Goal: Transaction & Acquisition: Book appointment/travel/reservation

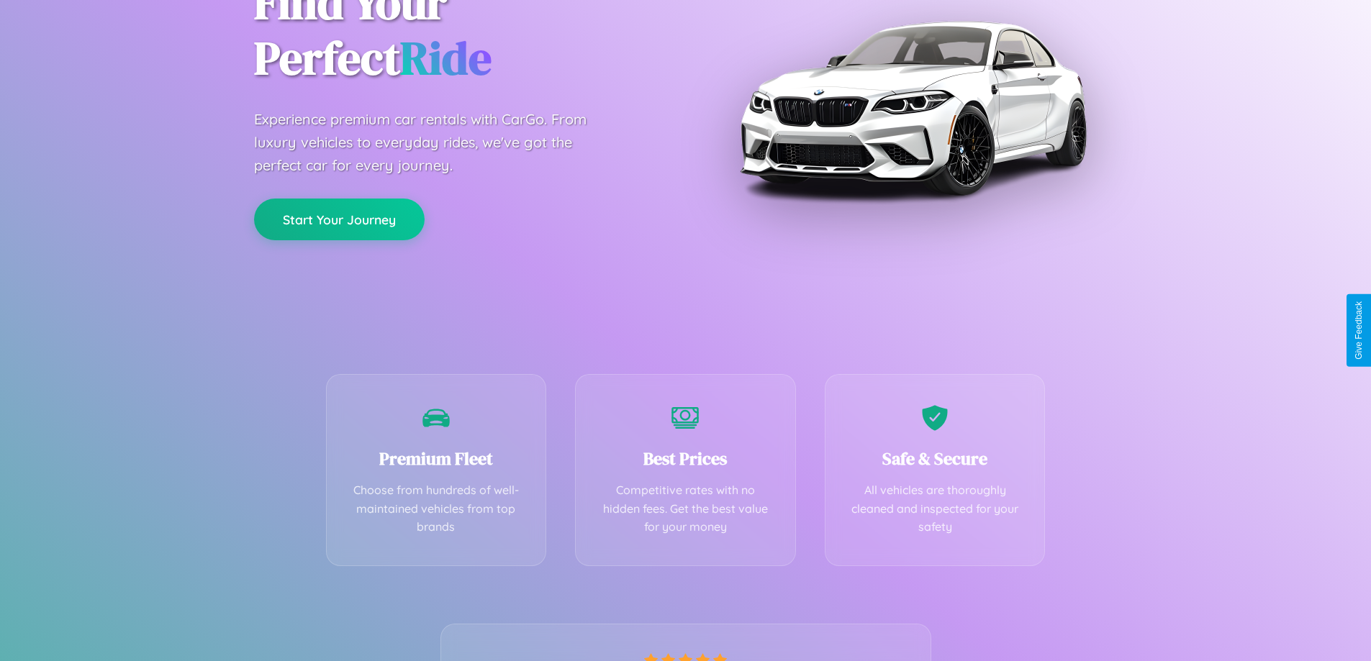
scroll to position [284, 0]
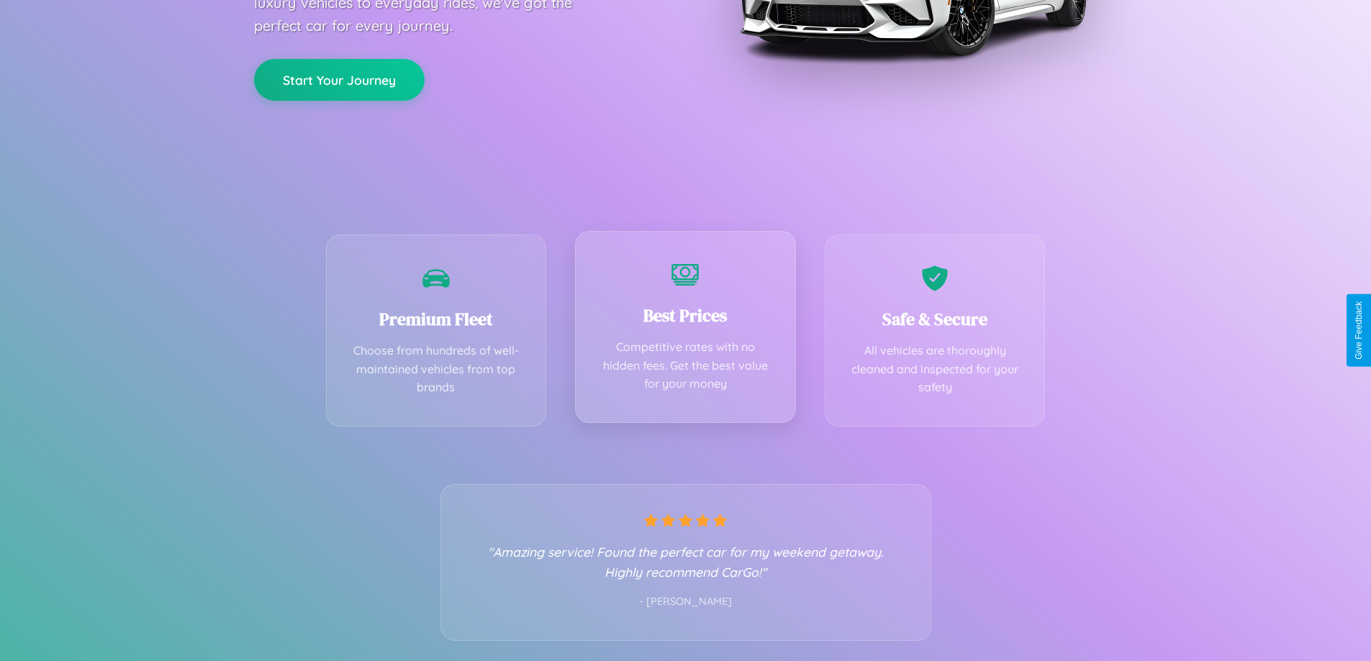
click at [685, 330] on div "Best Prices Competitive rates with no hidden fees. Get the best value for your …" at bounding box center [685, 327] width 221 height 192
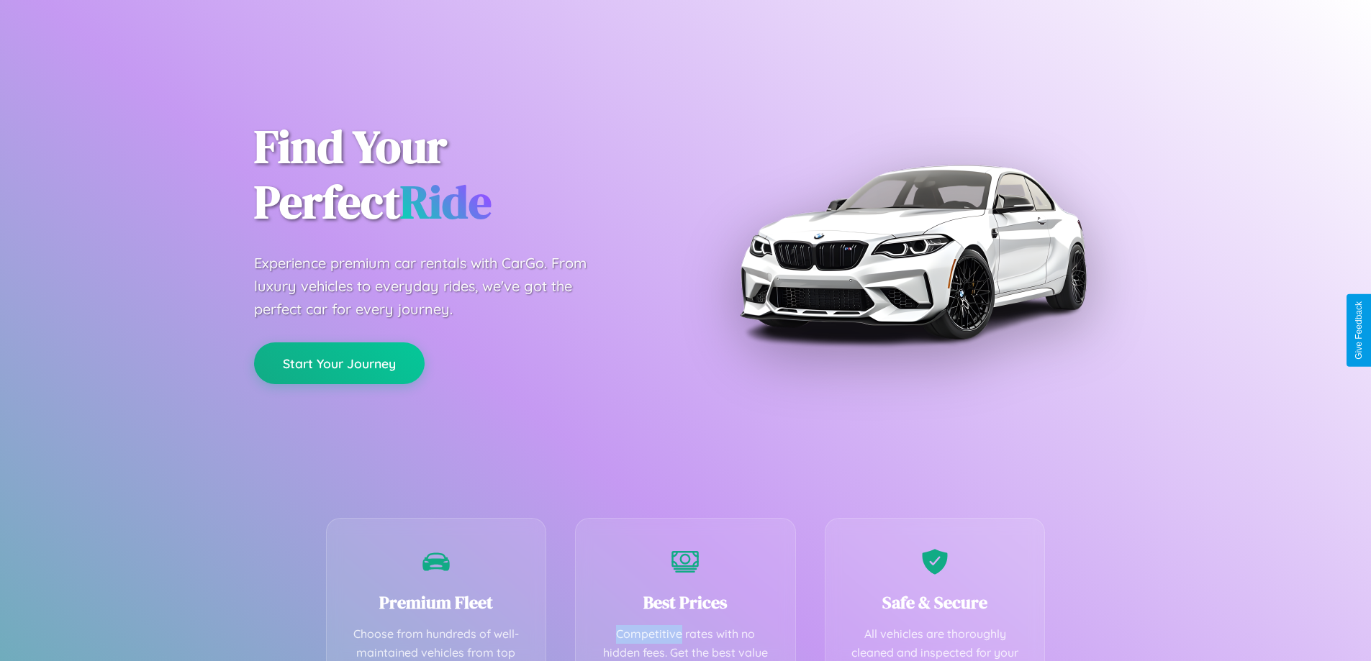
scroll to position [420, 0]
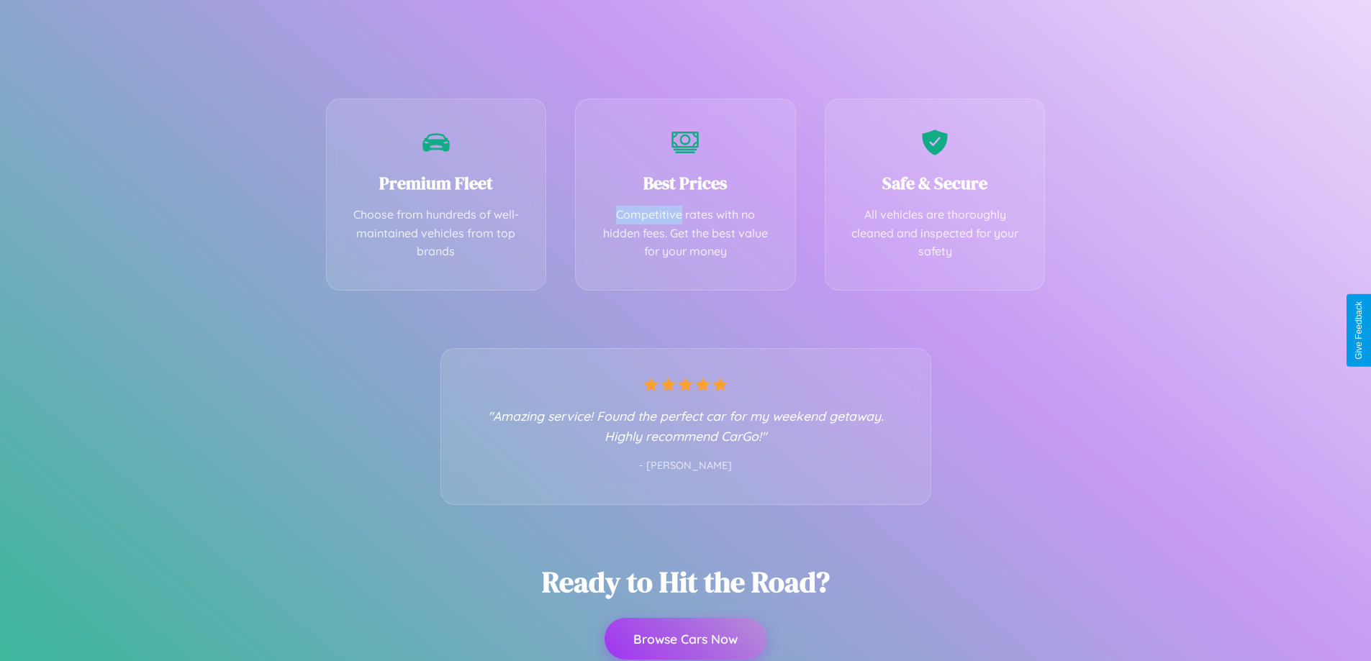
click at [685, 639] on button "Browse Cars Now" at bounding box center [686, 639] width 162 height 42
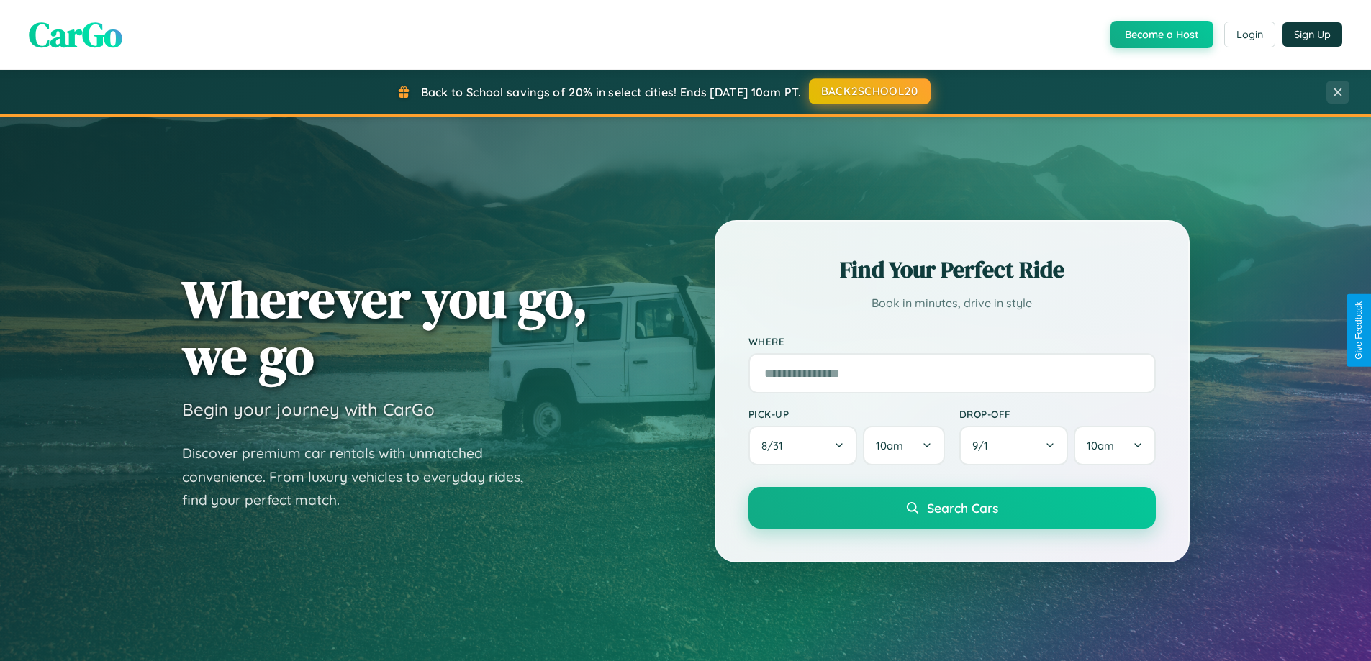
click at [869, 92] on button "BACK2SCHOOL20" at bounding box center [870, 91] width 122 height 26
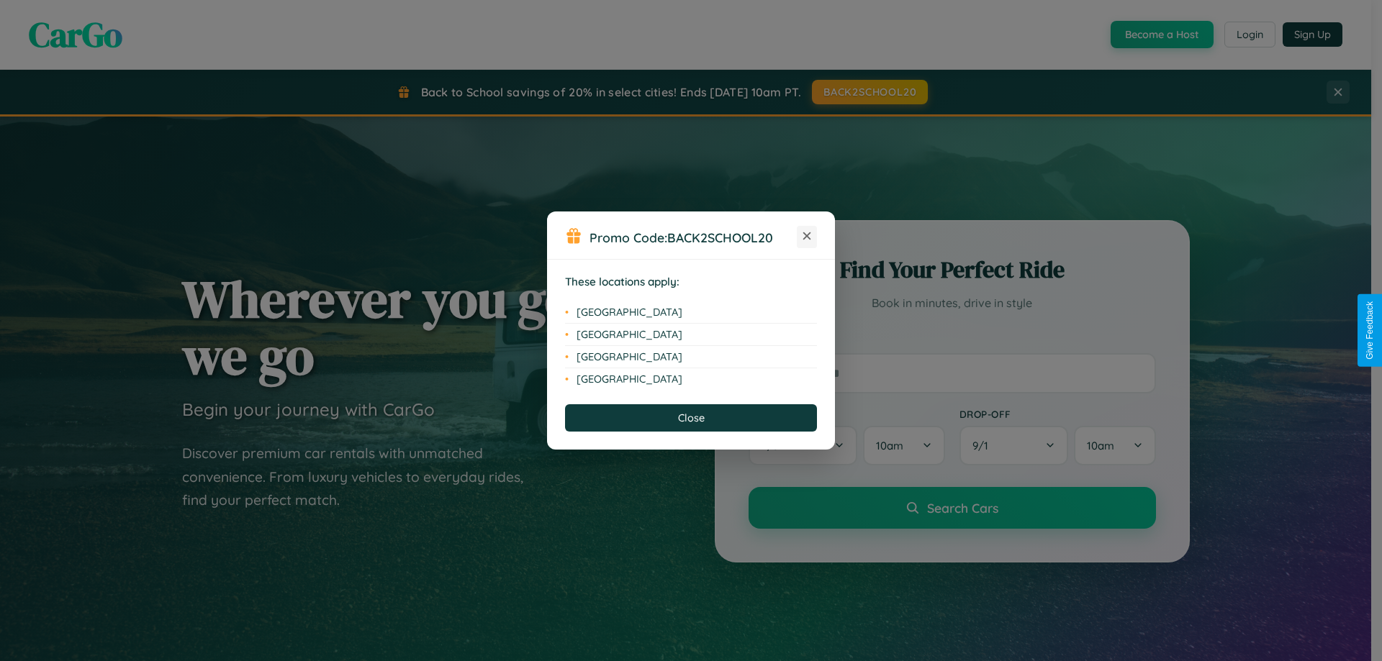
click at [807, 237] on icon at bounding box center [807, 236] width 8 height 8
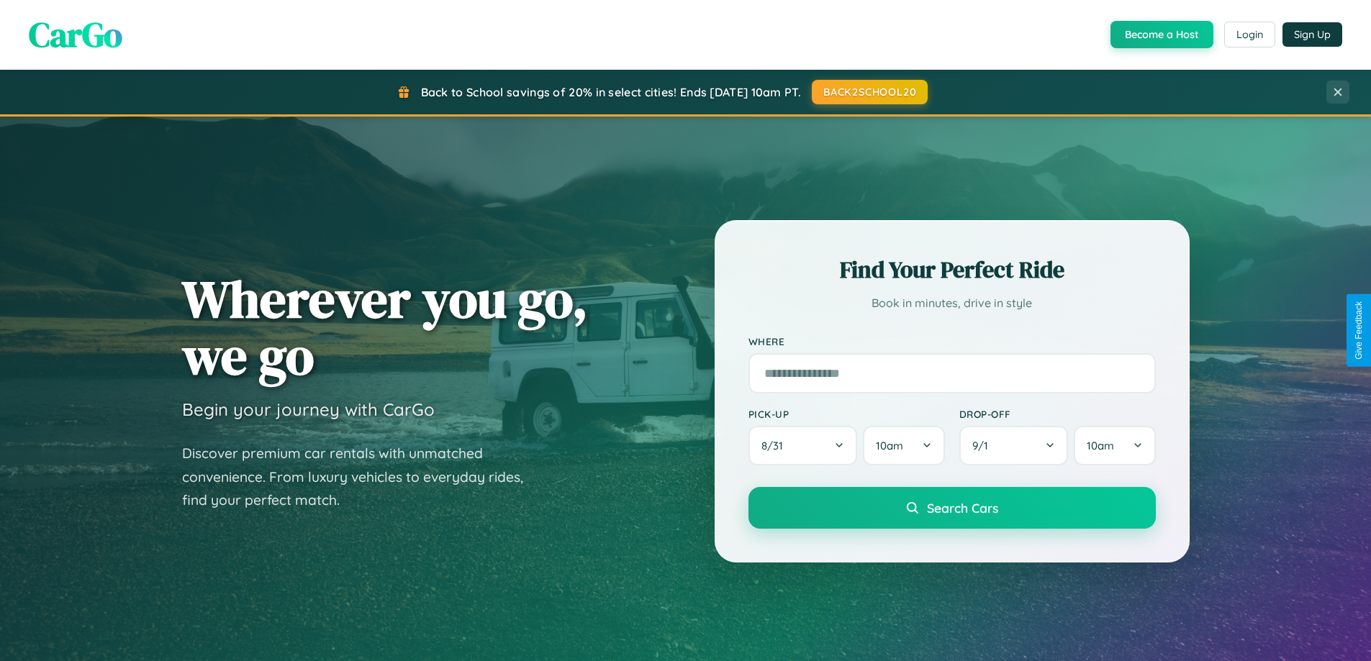
scroll to position [42, 0]
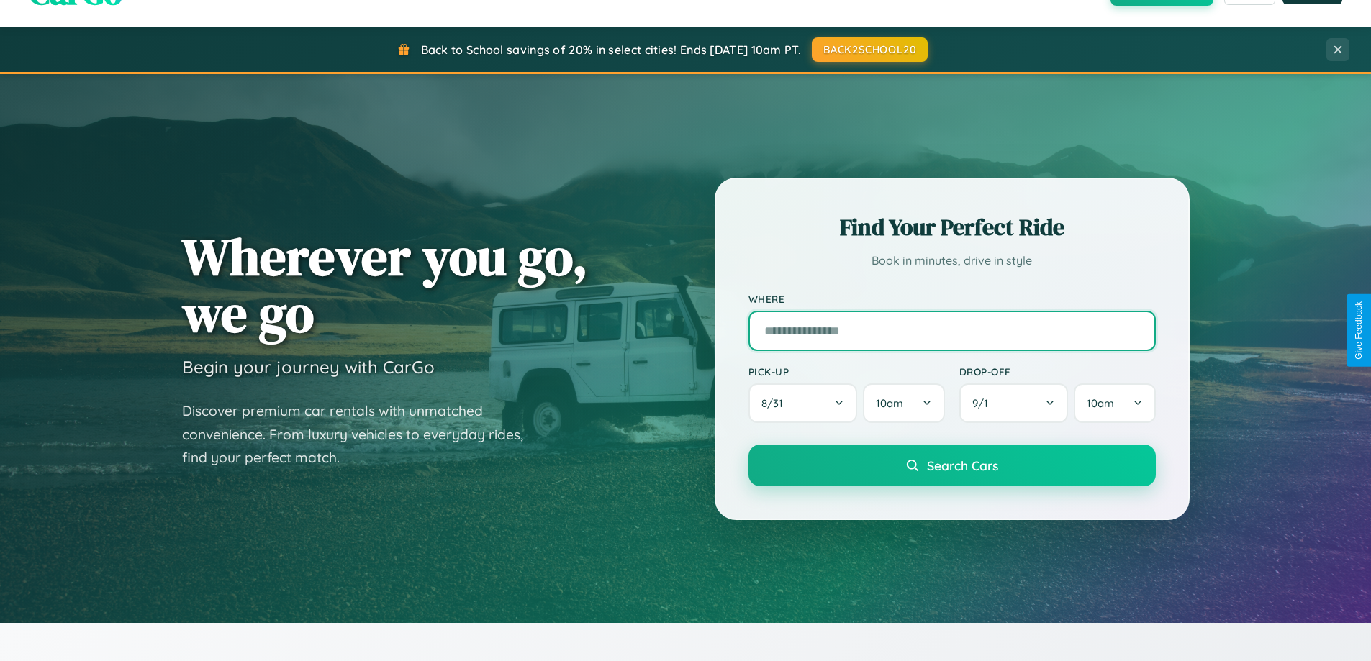
click at [951, 330] on input "text" at bounding box center [951, 331] width 407 height 40
type input "**********"
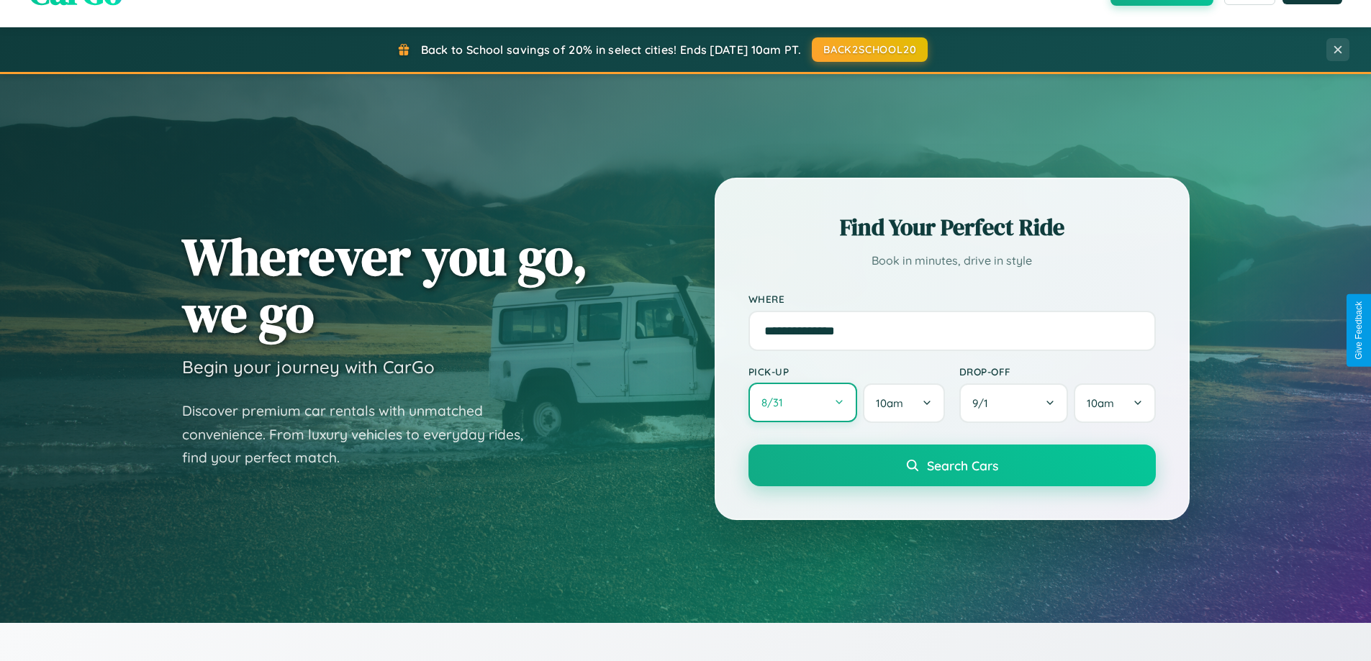
click at [802, 403] on button "8 / 31" at bounding box center [802, 403] width 109 height 40
select select "*"
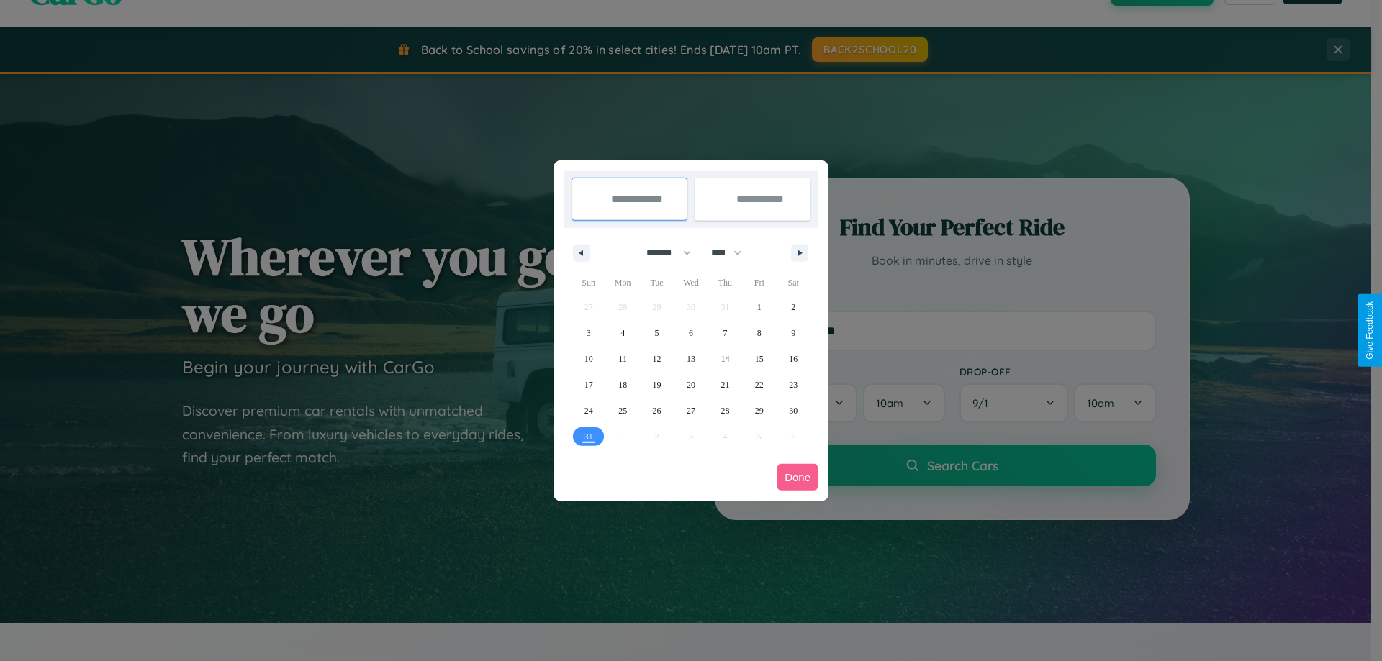
drag, startPoint x: 662, startPoint y: 253, endPoint x: 691, endPoint y: 289, distance: 46.1
click at [662, 253] on select "******* ******** ***** ***** *** **** **** ****** ********* ******* ******** **…" at bounding box center [665, 253] width 61 height 24
drag, startPoint x: 733, startPoint y: 253, endPoint x: 691, endPoint y: 289, distance: 55.1
click at [733, 253] on select "**** **** **** **** **** **** **** **** **** **** **** **** **** **** **** ****…" at bounding box center [725, 253] width 43 height 24
select select "****"
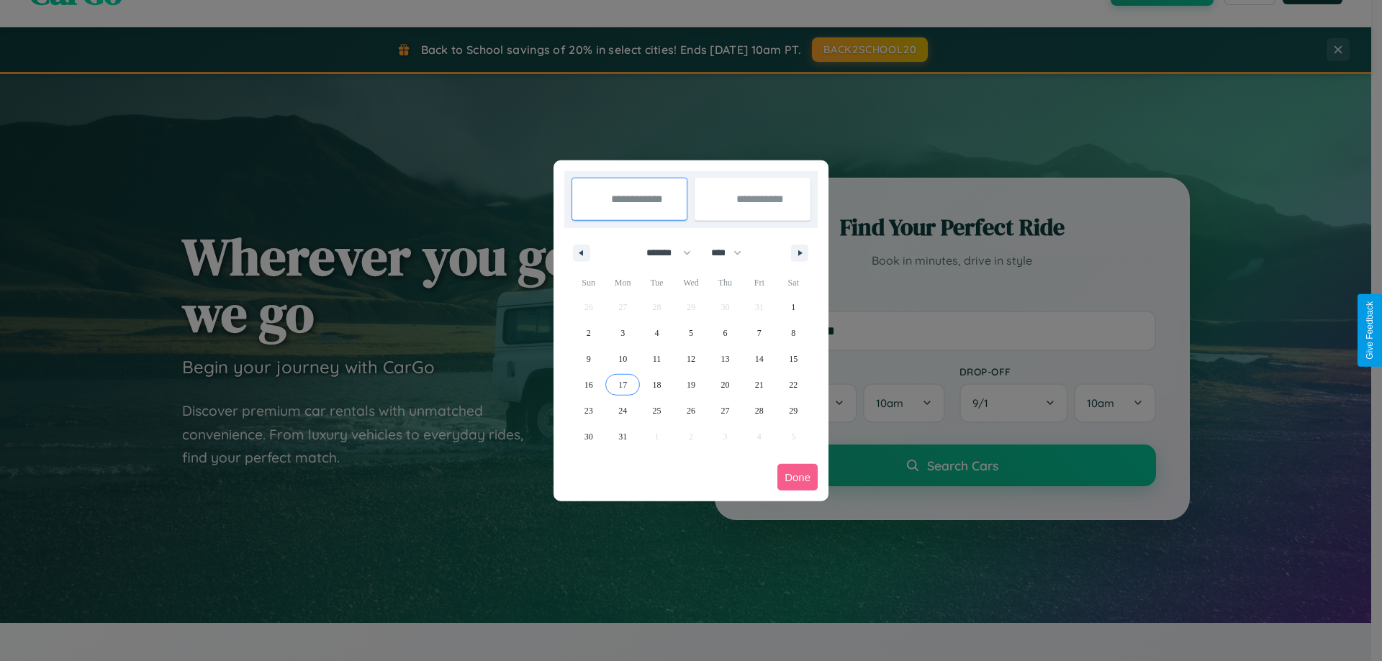
click at [623, 384] on span "17" at bounding box center [622, 385] width 9 height 26
type input "**********"
click at [725, 410] on span "27" at bounding box center [724, 411] width 9 height 26
type input "**********"
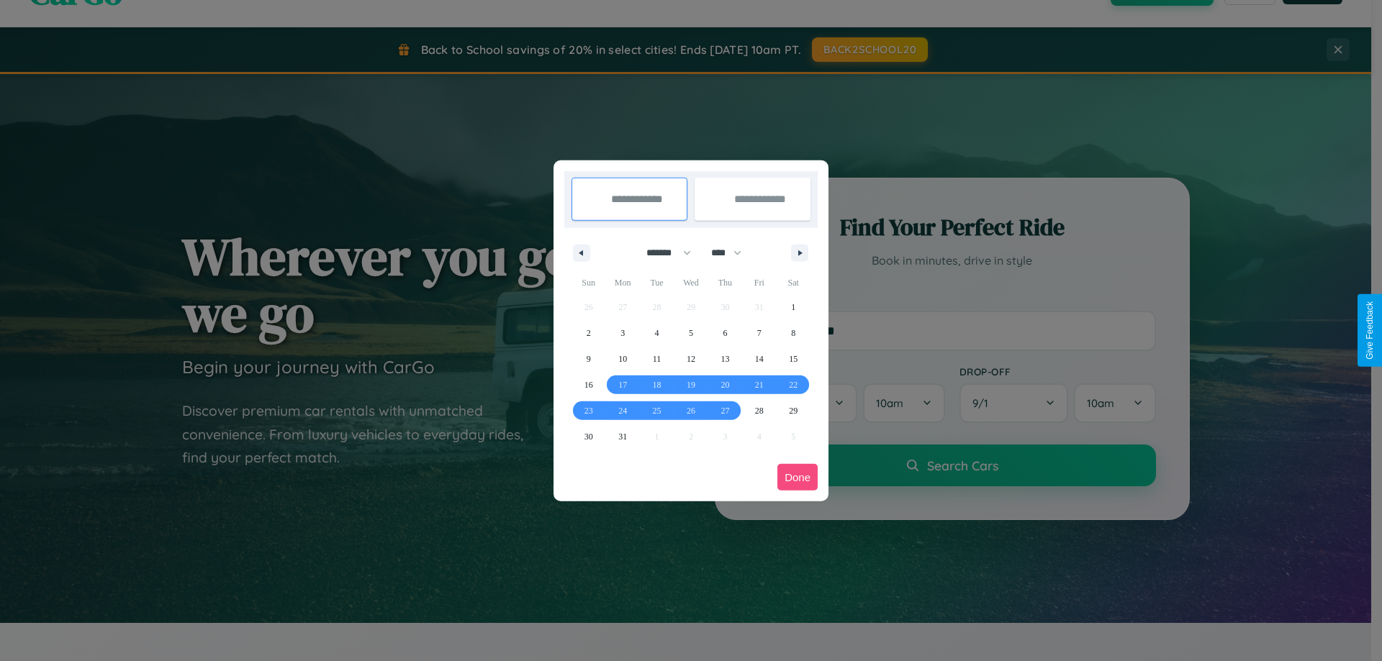
click at [797, 477] on button "Done" at bounding box center [797, 477] width 40 height 27
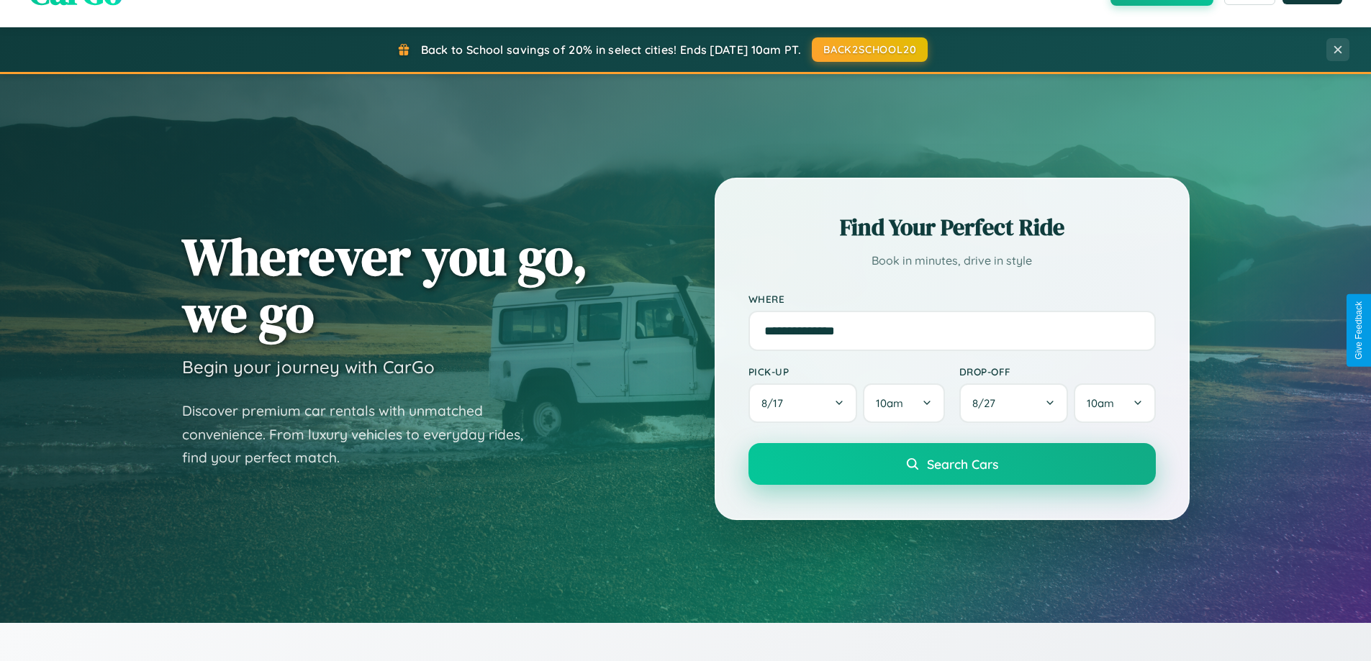
click at [951, 464] on span "Search Cars" at bounding box center [962, 464] width 71 height 16
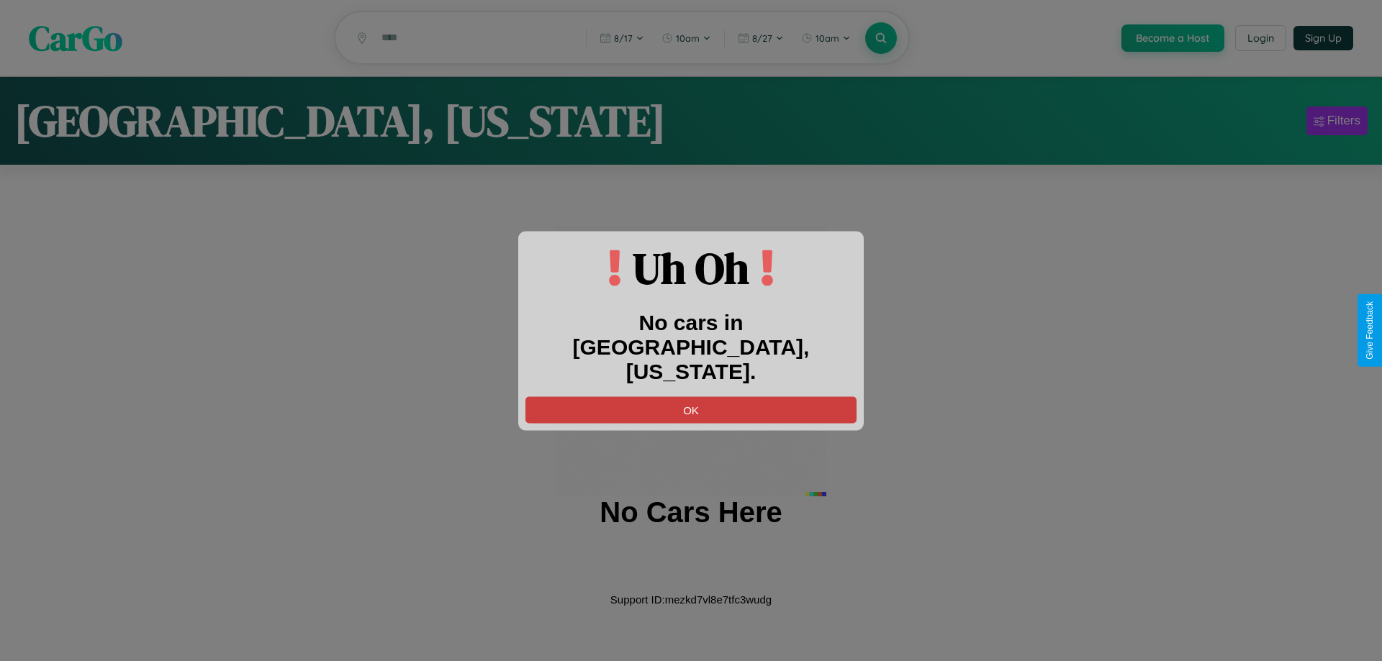
click at [691, 397] on button "OK" at bounding box center [690, 410] width 331 height 27
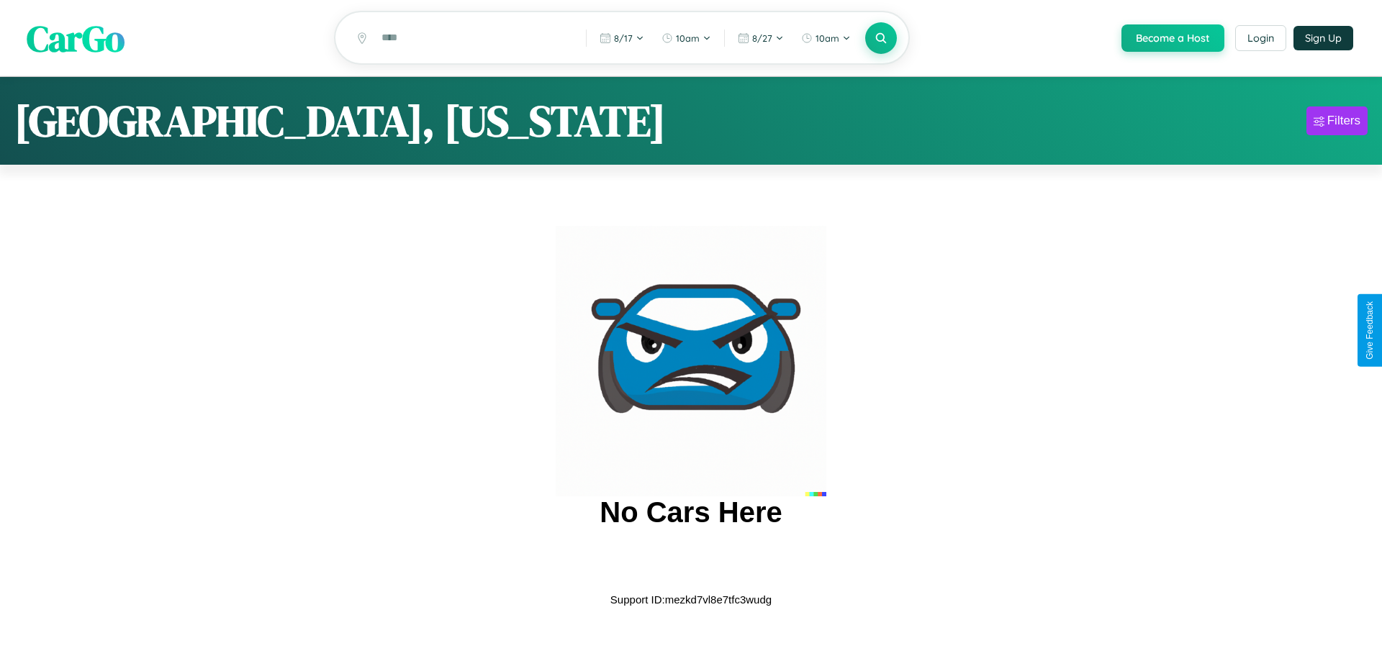
click at [76, 39] on span "CarGo" at bounding box center [76, 38] width 98 height 50
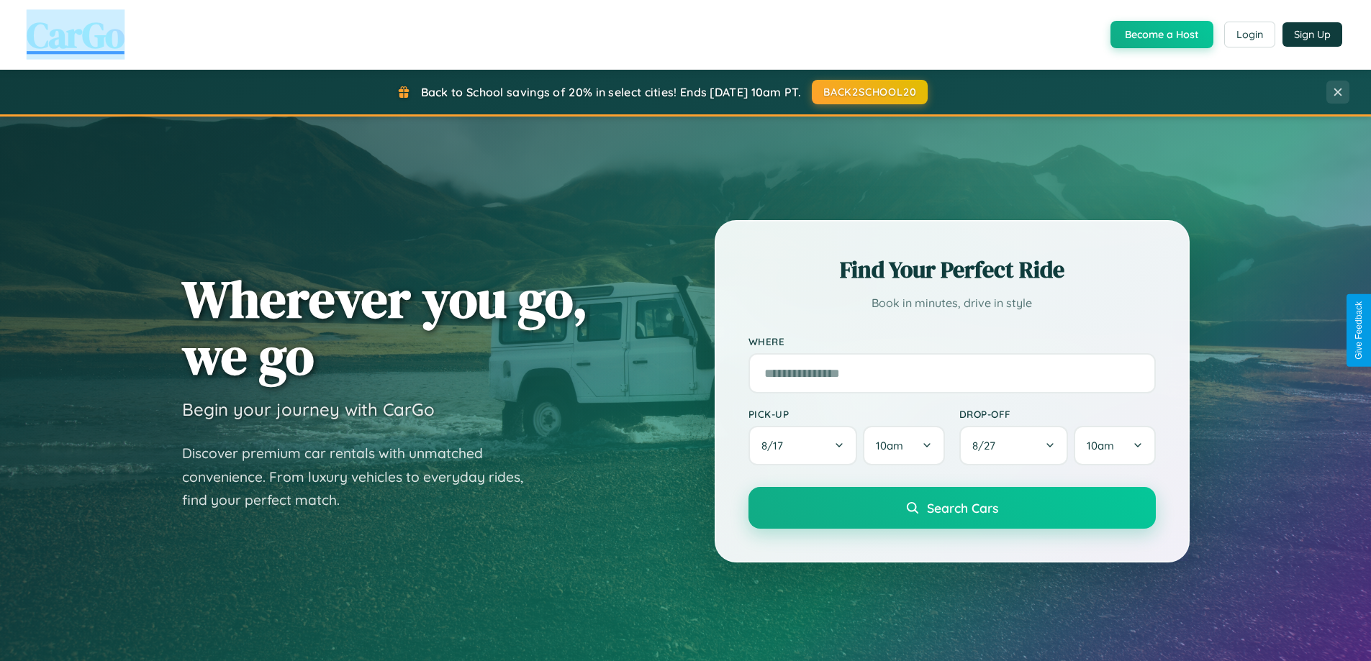
scroll to position [2769, 0]
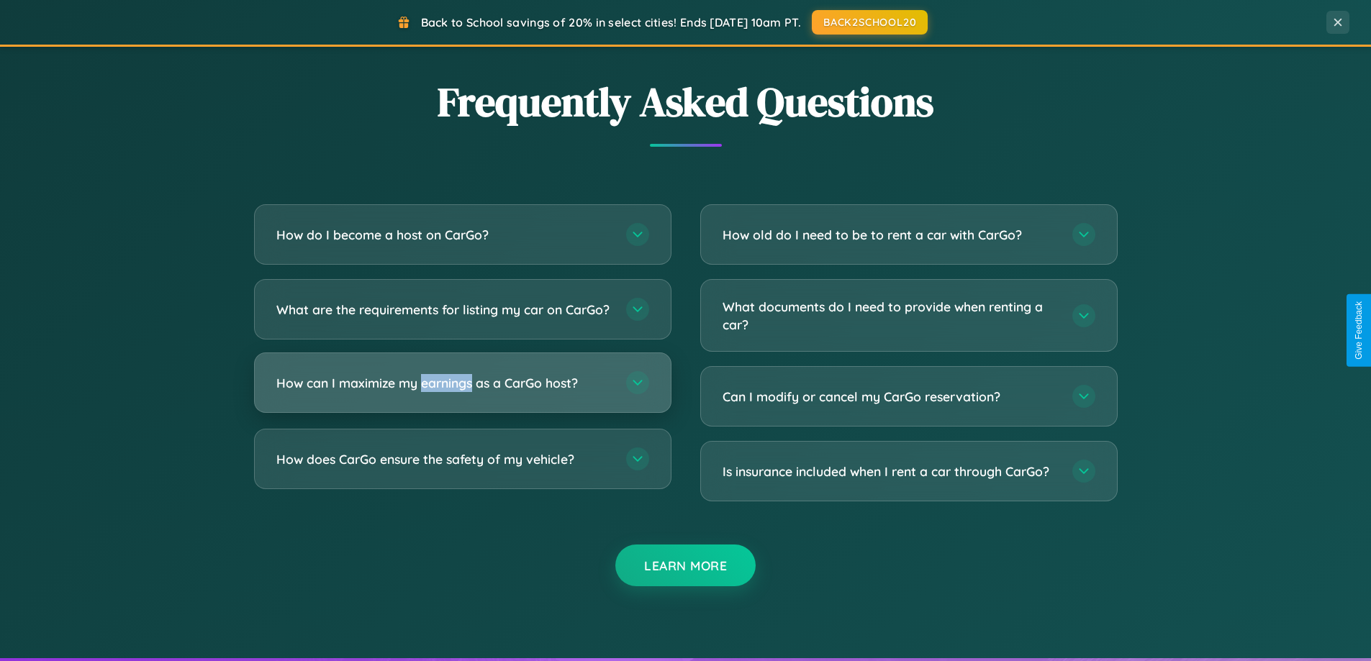
click at [462, 392] on h3 "How can I maximize my earnings as a CarGo host?" at bounding box center [443, 383] width 335 height 18
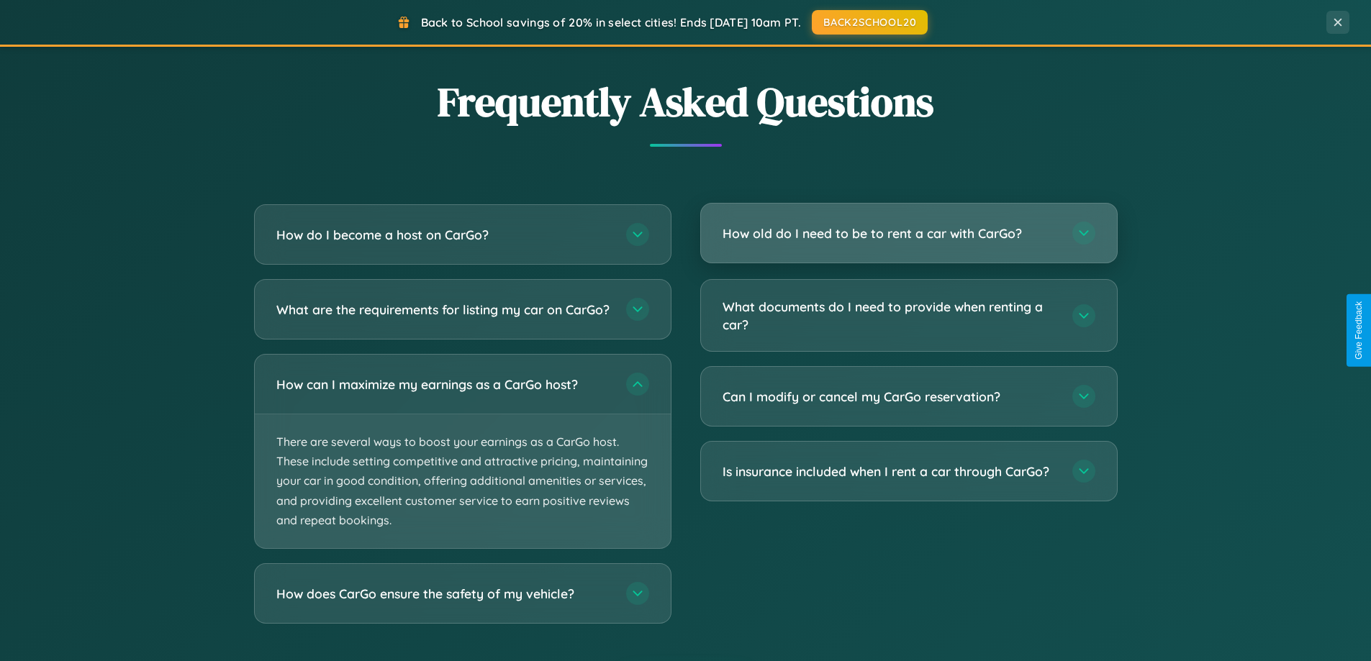
click at [908, 235] on h3 "How old do I need to be to rent a car with CarGo?" at bounding box center [890, 234] width 335 height 18
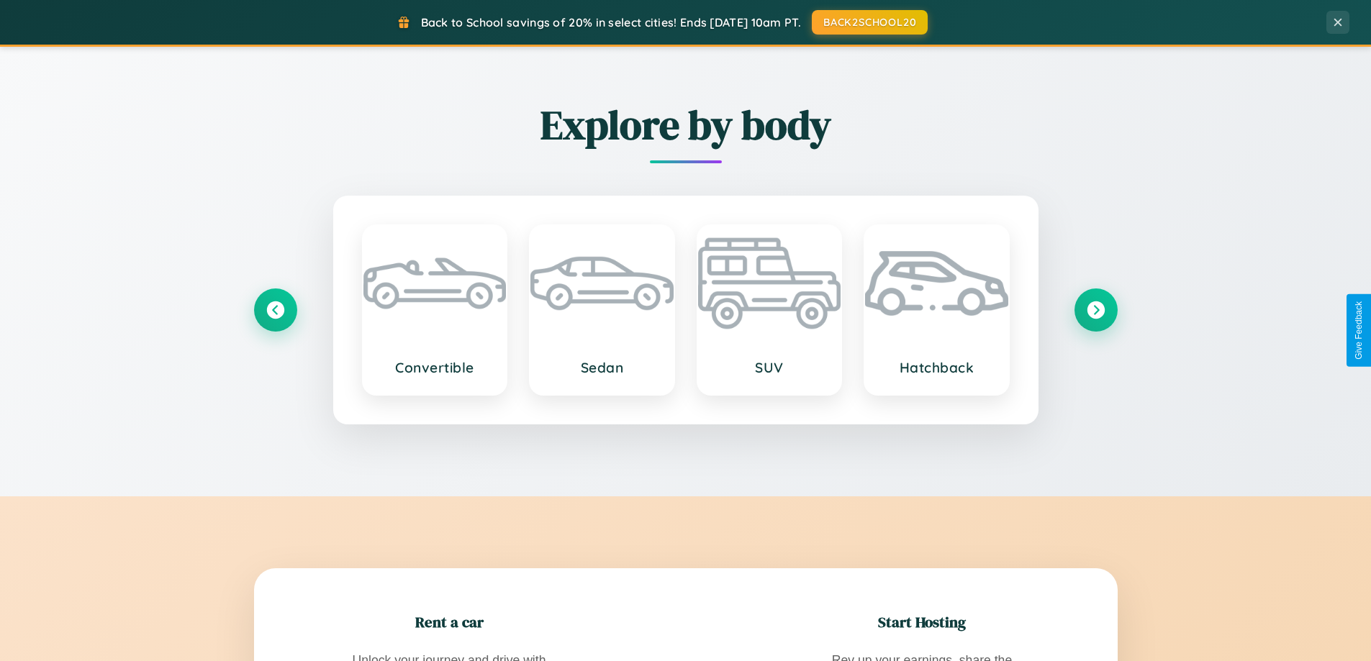
scroll to position [1686, 0]
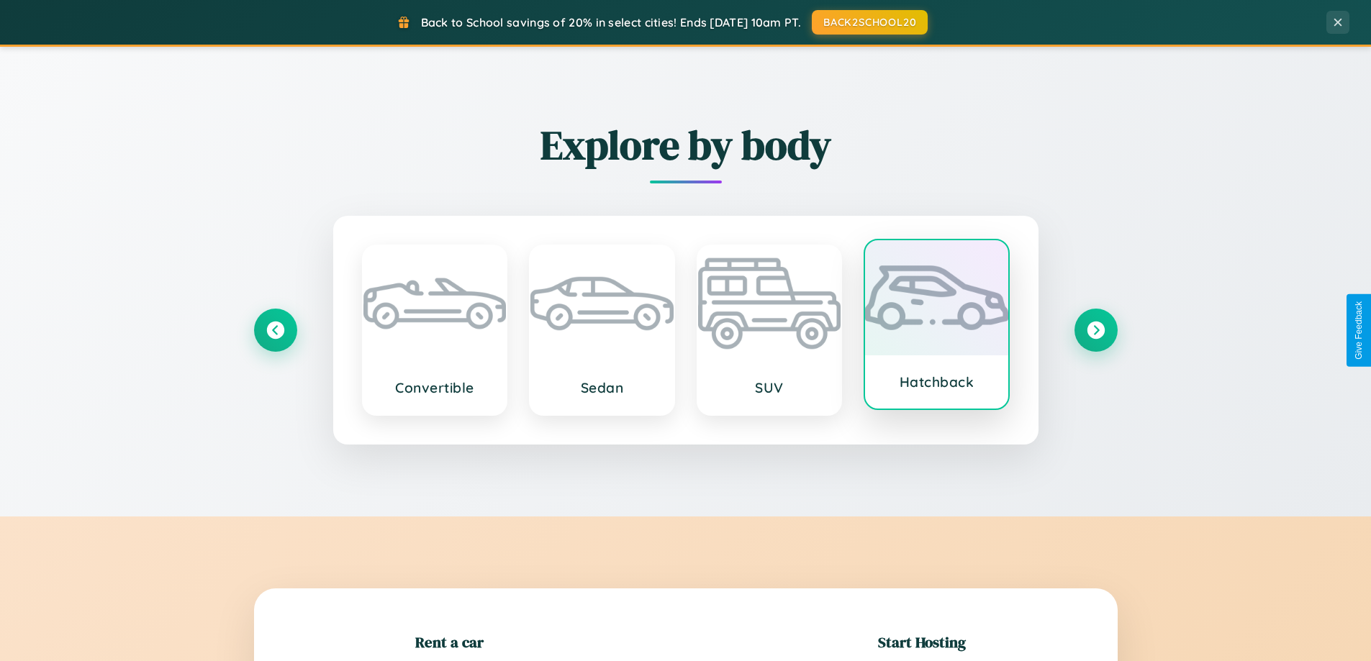
click at [936, 325] on div at bounding box center [936, 297] width 143 height 115
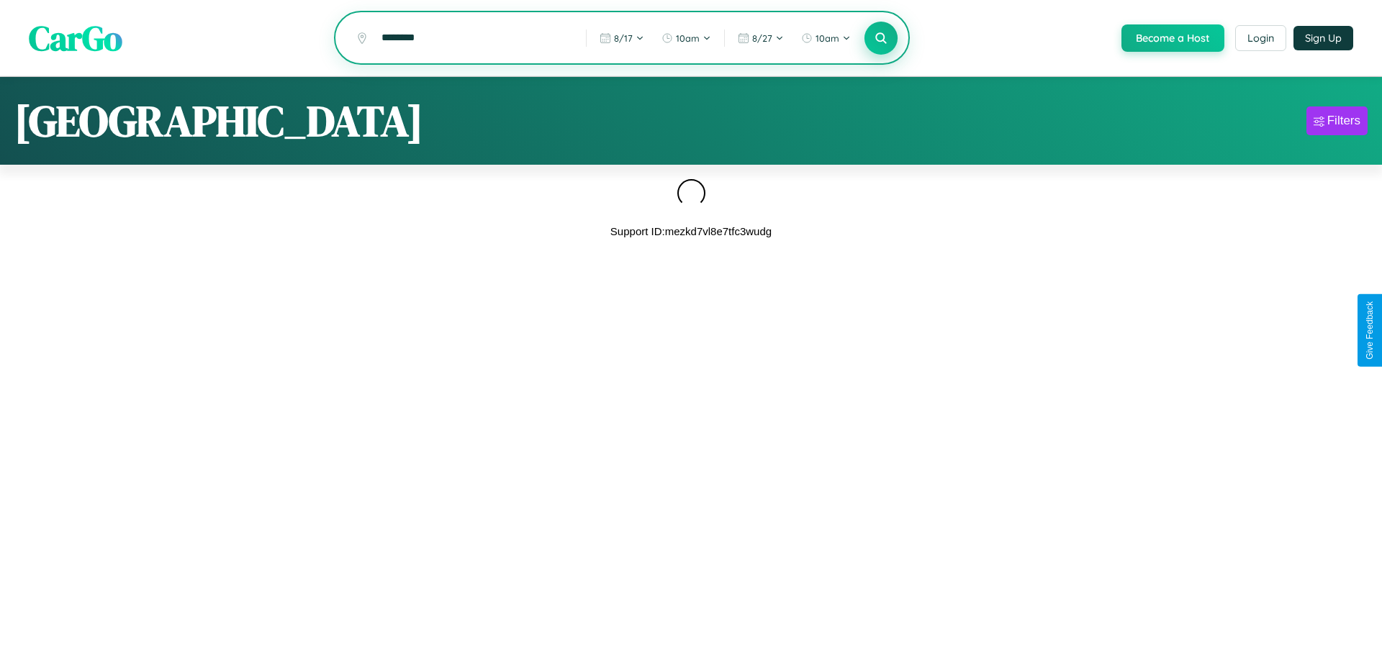
click at [879, 39] on icon at bounding box center [881, 38] width 14 height 14
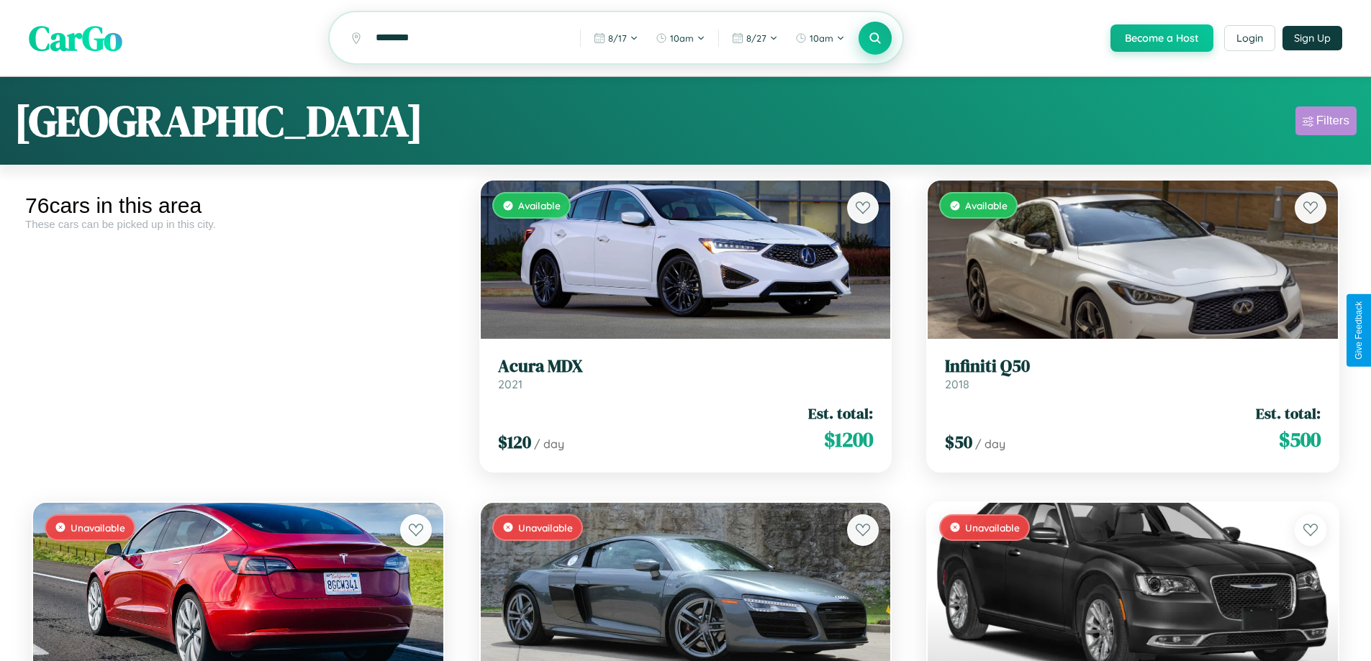
click at [1326, 123] on div "Filters" at bounding box center [1332, 121] width 33 height 14
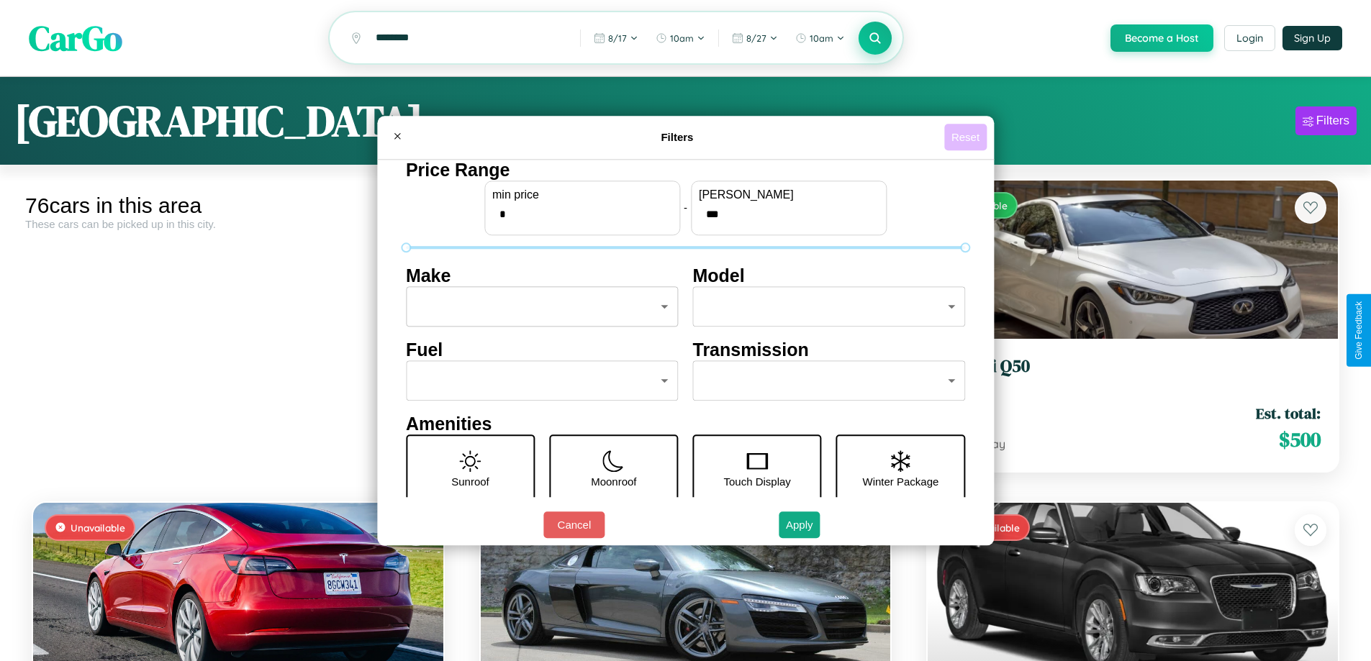
click at [967, 137] on button "Reset" at bounding box center [965, 137] width 42 height 27
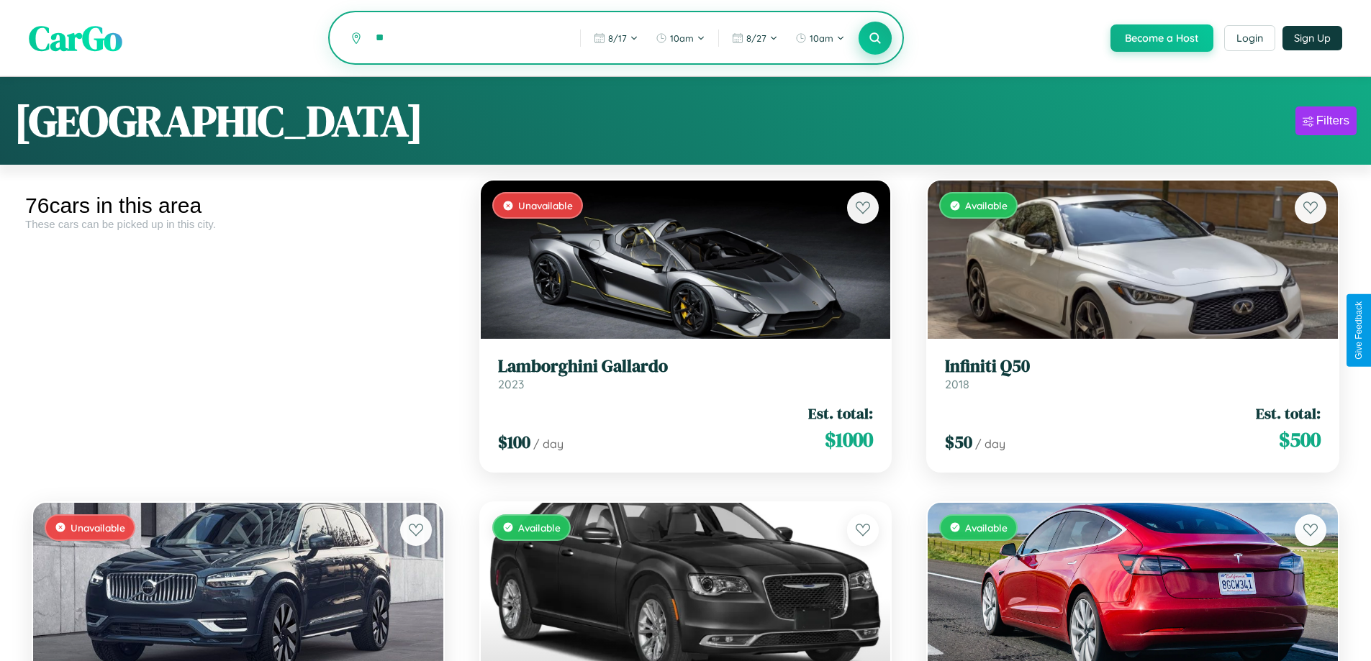
type input "*"
type input "******"
click at [874, 39] on icon at bounding box center [876, 38] width 14 height 14
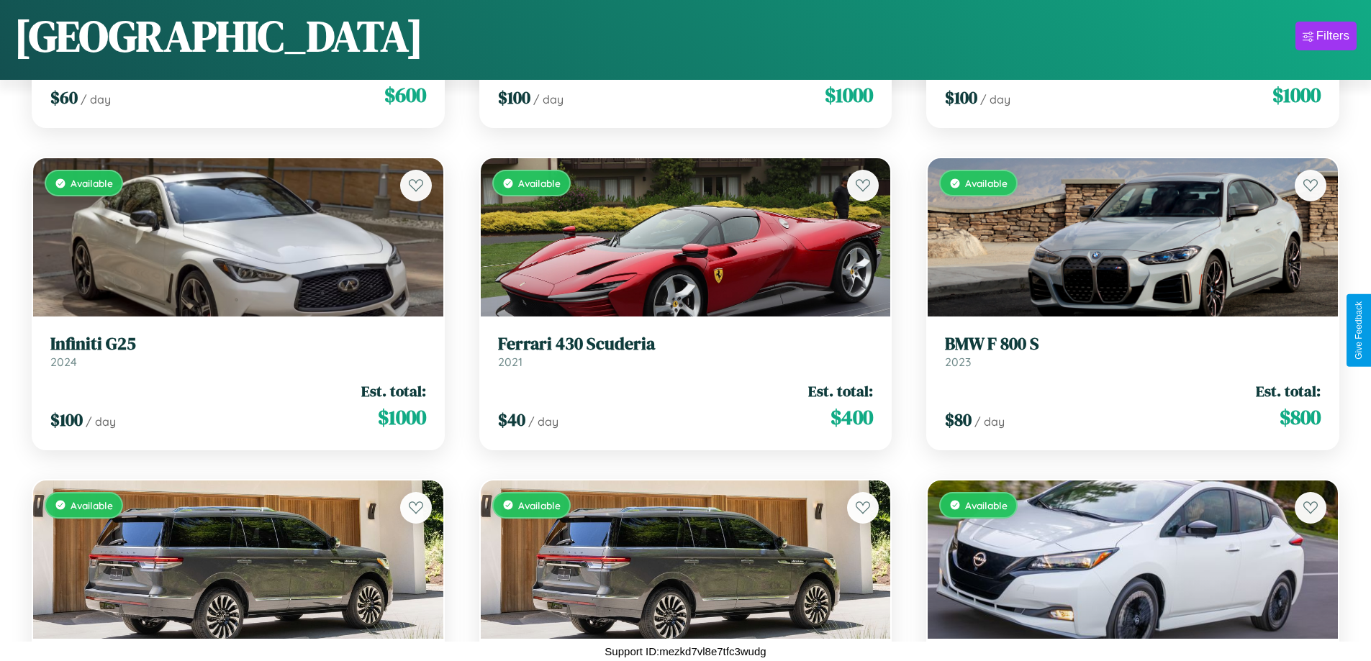
scroll to position [5359, 0]
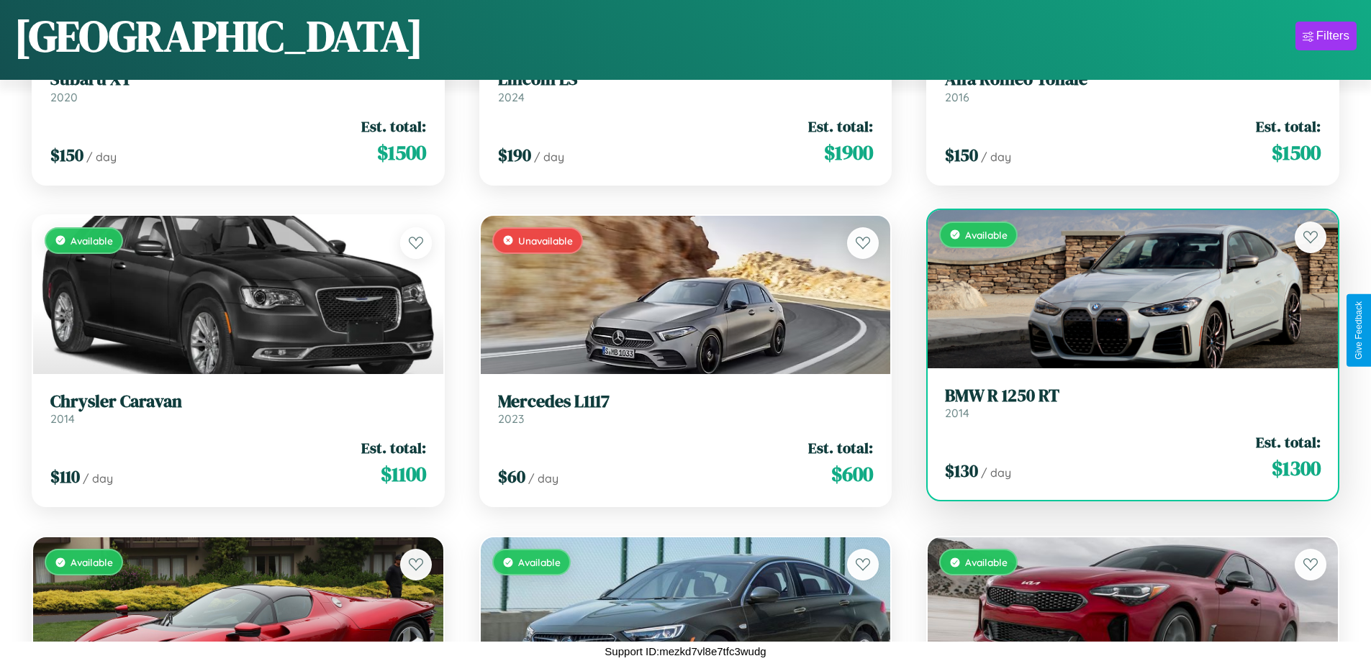
click at [1123, 408] on link "BMW R 1250 RT 2014" at bounding box center [1133, 403] width 376 height 35
